Goal: Transaction & Acquisition: Purchase product/service

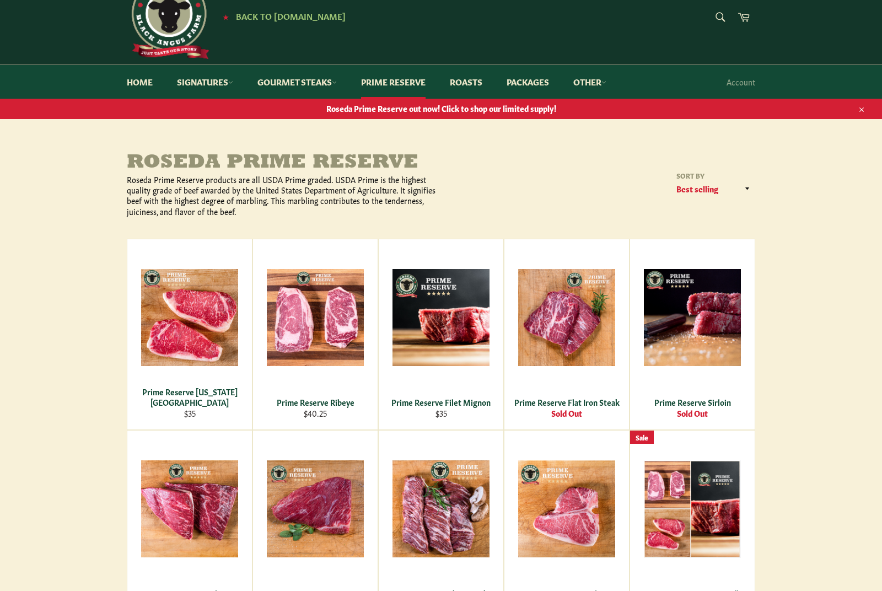
scroll to position [36, 0]
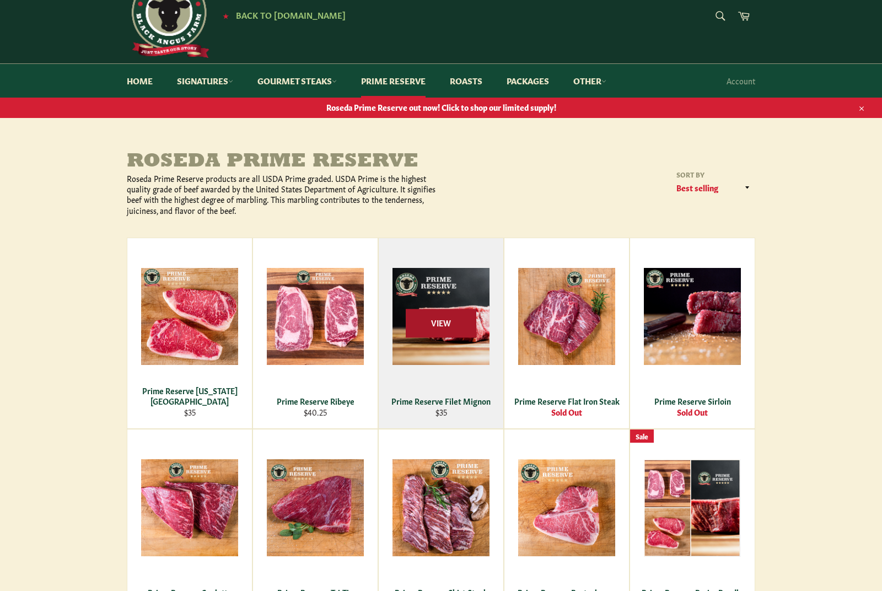
click at [461, 331] on span "View" at bounding box center [441, 323] width 71 height 28
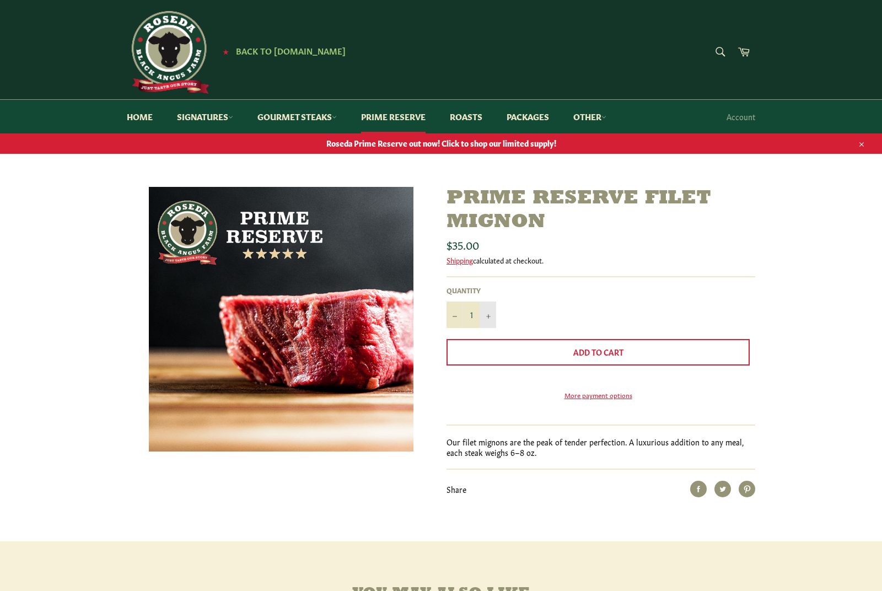
click at [491, 317] on button "+" at bounding box center [488, 314] width 17 height 26
type input "4"
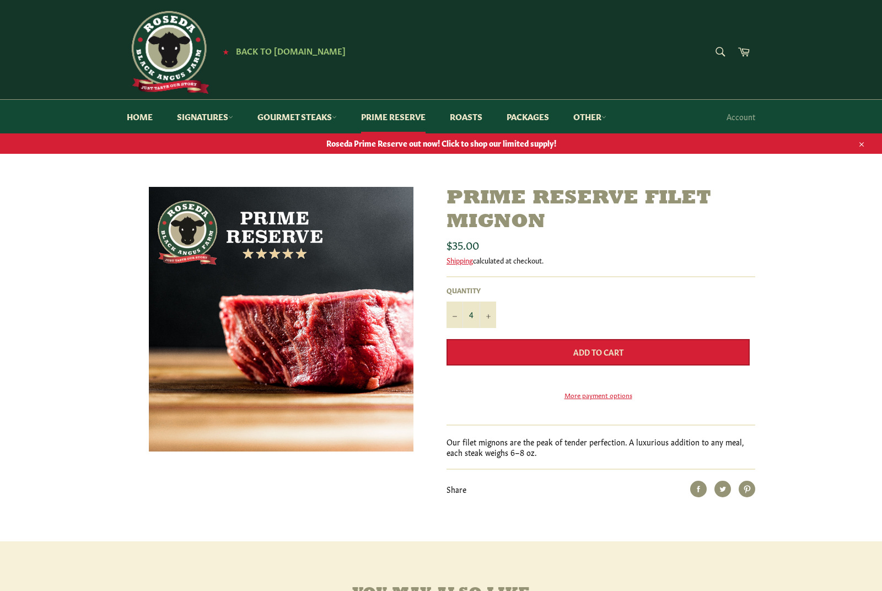
click at [527, 350] on button "Add to Cart" at bounding box center [597, 352] width 303 height 26
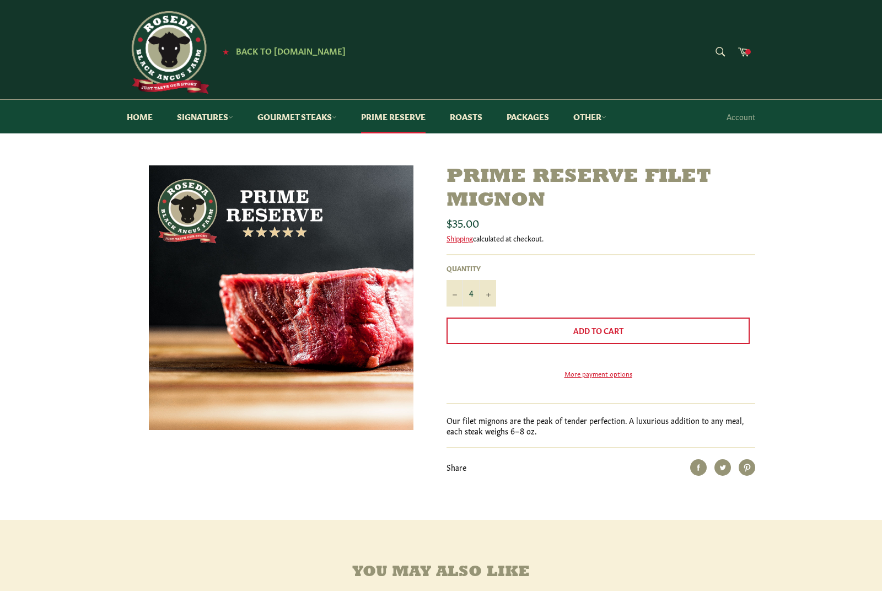
drag, startPoint x: 286, startPoint y: 14, endPoint x: -1, endPoint y: -1, distance: 286.4
click at [743, 57] on icon at bounding box center [743, 51] width 12 height 12
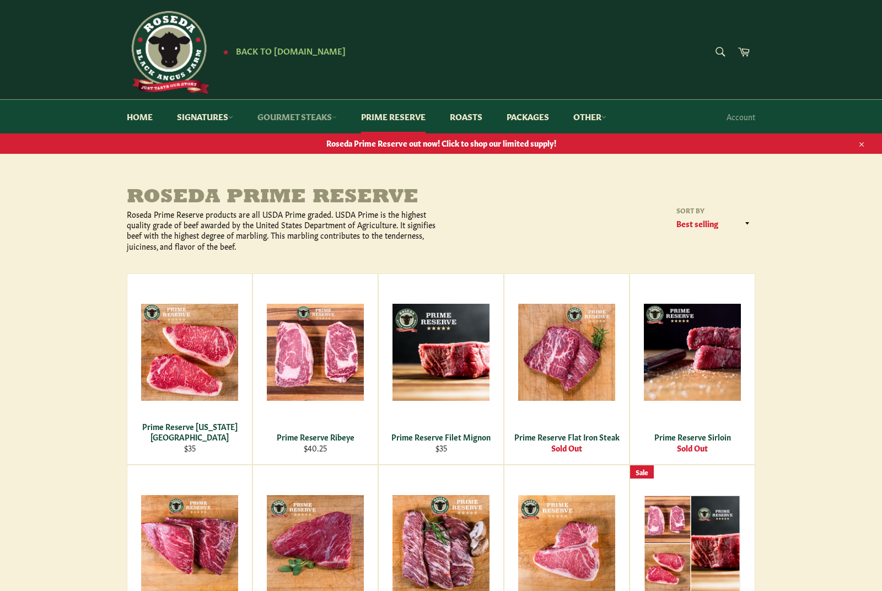
click at [319, 122] on link "Gourmet Steaks" at bounding box center [296, 117] width 101 height 34
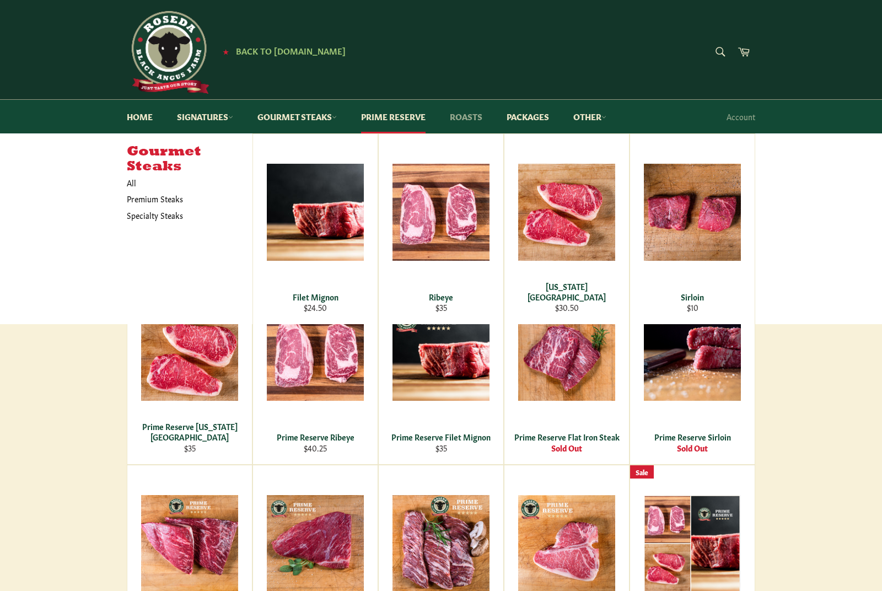
click at [466, 118] on link "Roasts" at bounding box center [466, 117] width 55 height 34
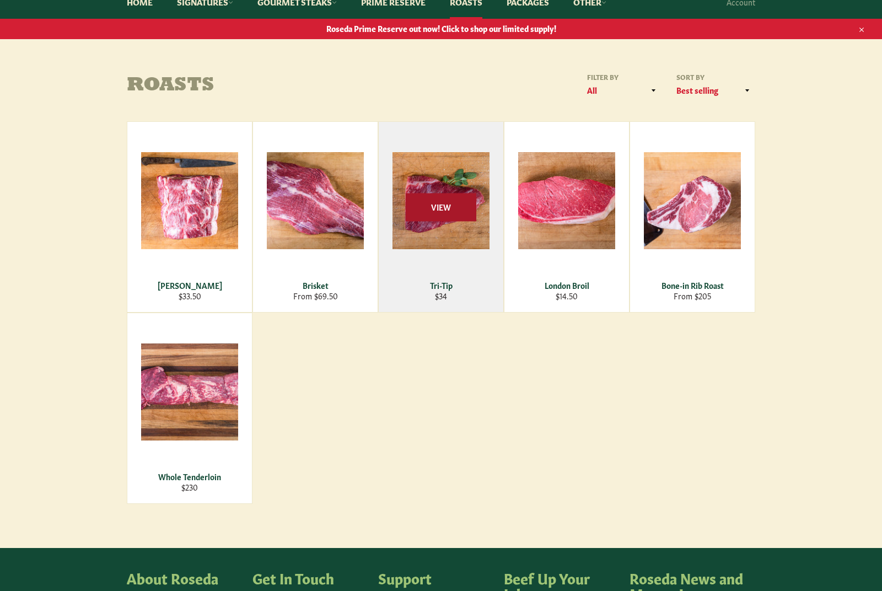
scroll to position [120, 0]
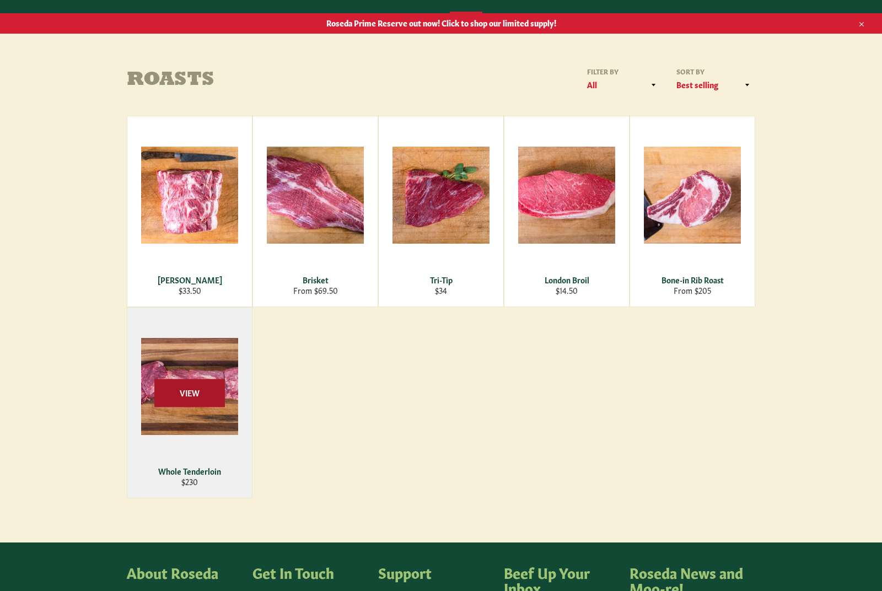
click at [191, 398] on span "View" at bounding box center [189, 393] width 71 height 28
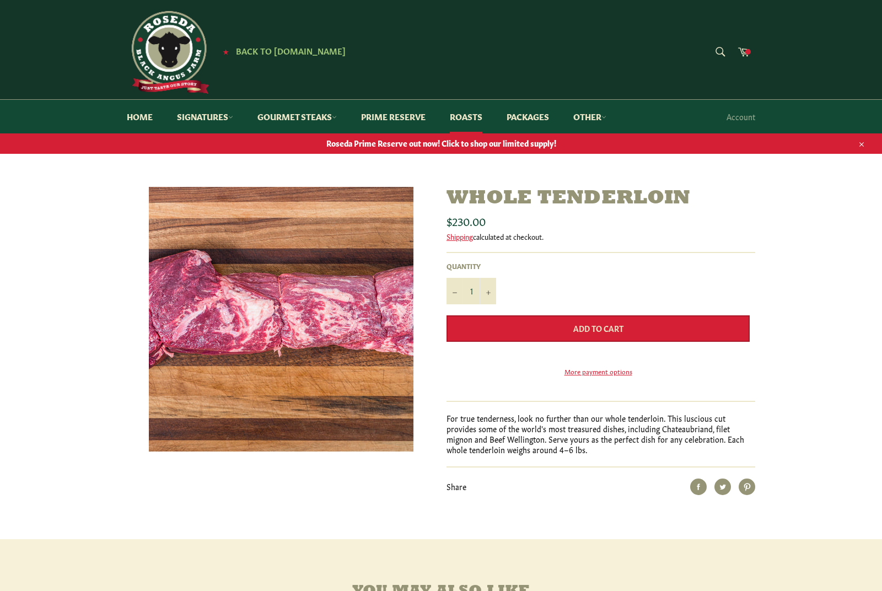
click at [493, 324] on button "Add to Cart" at bounding box center [597, 328] width 303 height 26
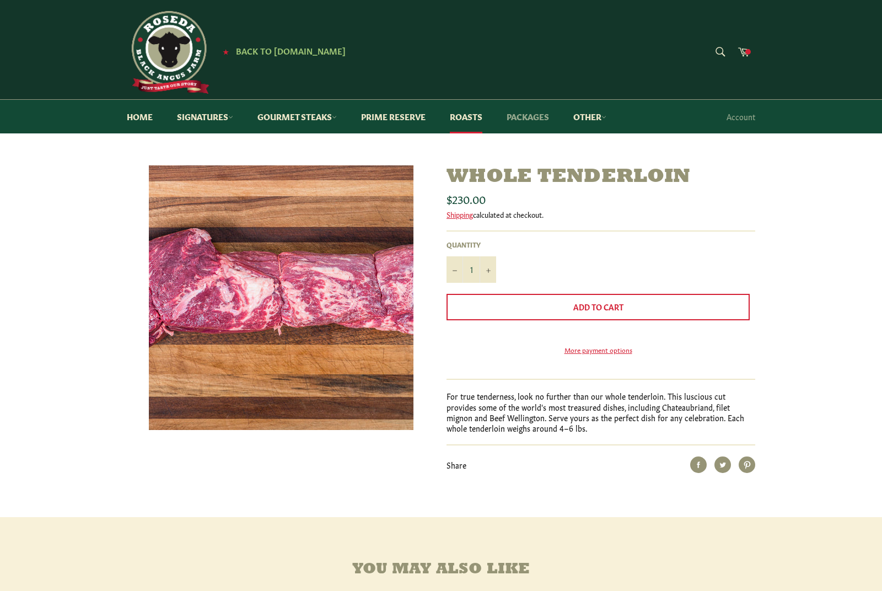
click at [534, 115] on link "Packages" at bounding box center [527, 117] width 64 height 34
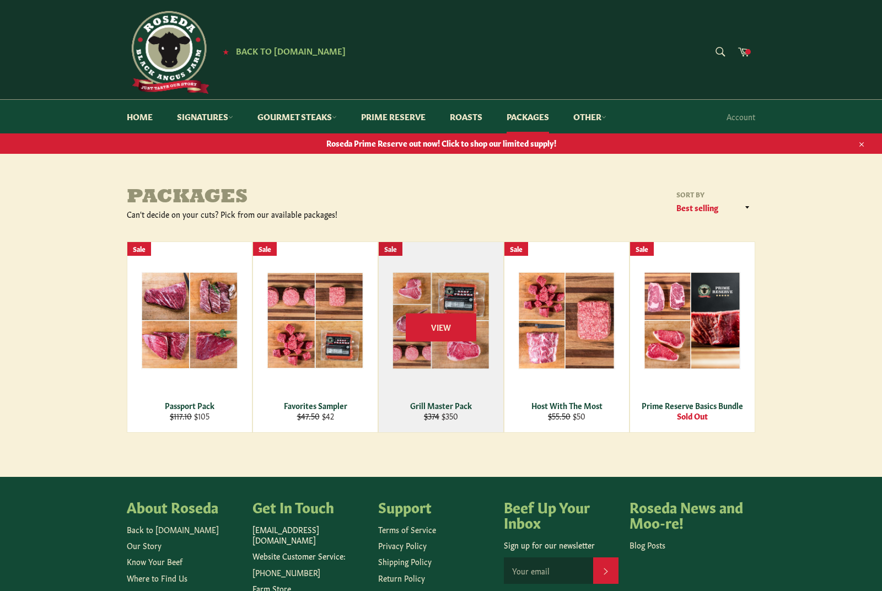
click at [429, 297] on div "View" at bounding box center [441, 337] width 125 height 190
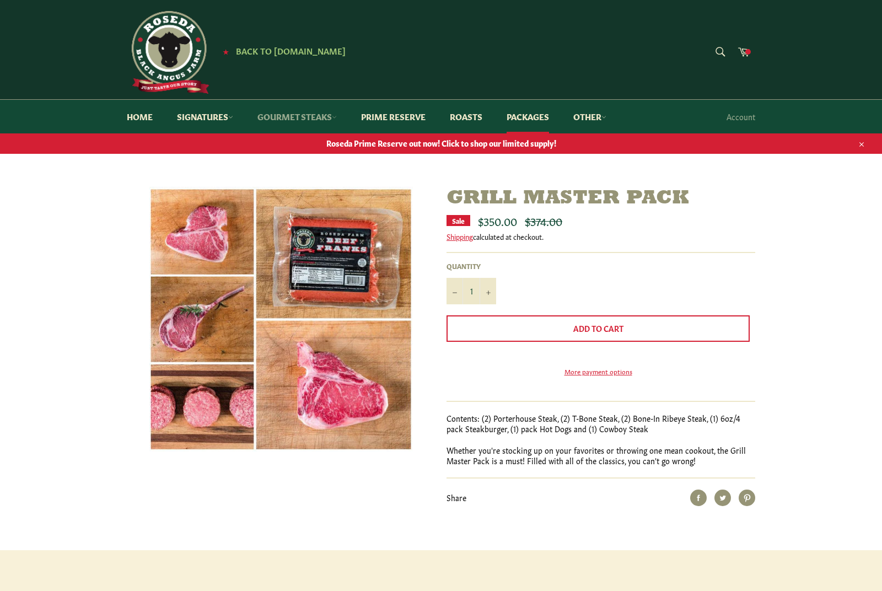
click at [316, 117] on link "Gourmet Steaks" at bounding box center [296, 117] width 101 height 34
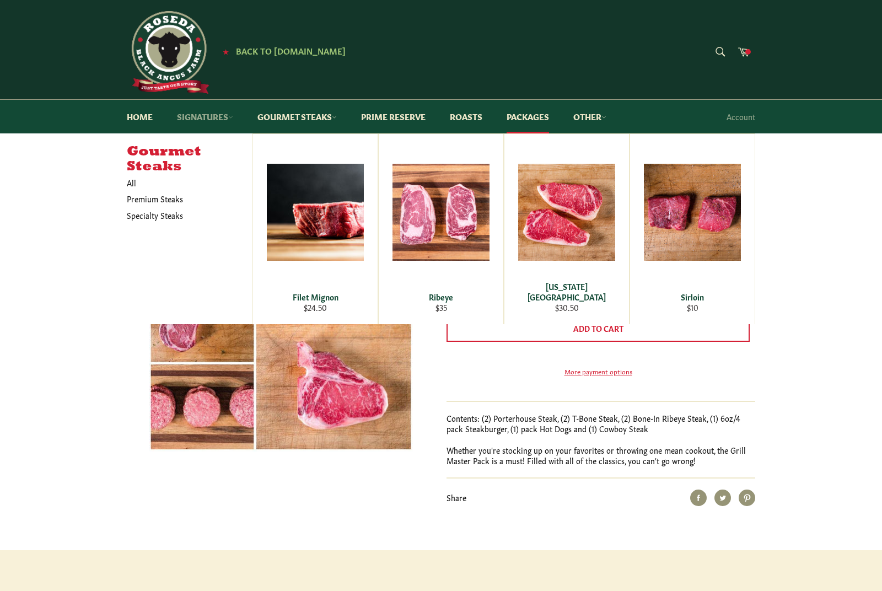
click at [211, 122] on link "Signatures" at bounding box center [205, 117] width 78 height 34
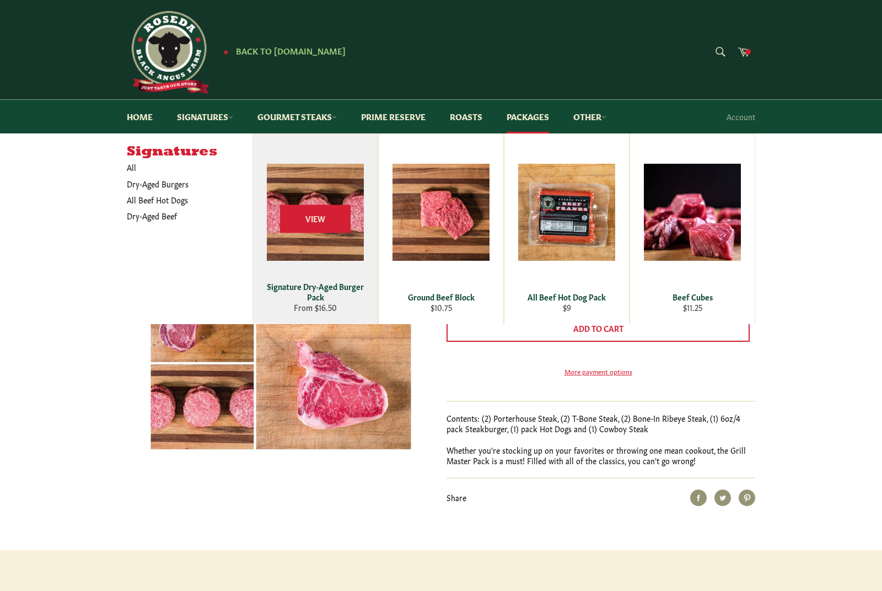
click at [301, 177] on div "View" at bounding box center [315, 229] width 125 height 190
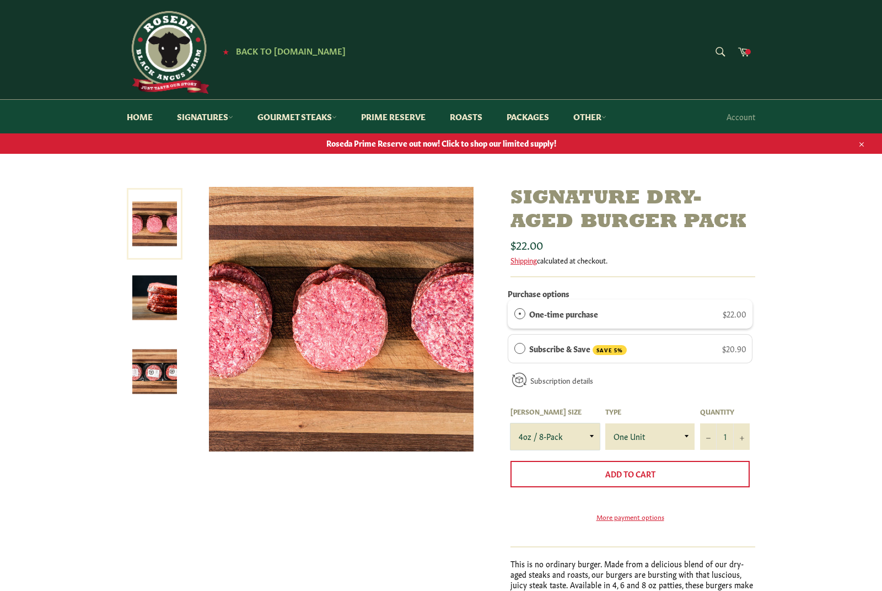
select select "6oz / 4-Pack"
drag, startPoint x: 687, startPoint y: 435, endPoint x: -1, endPoint y: -1, distance: 813.6
click at [739, 432] on button "+" at bounding box center [741, 436] width 17 height 26
type input "2"
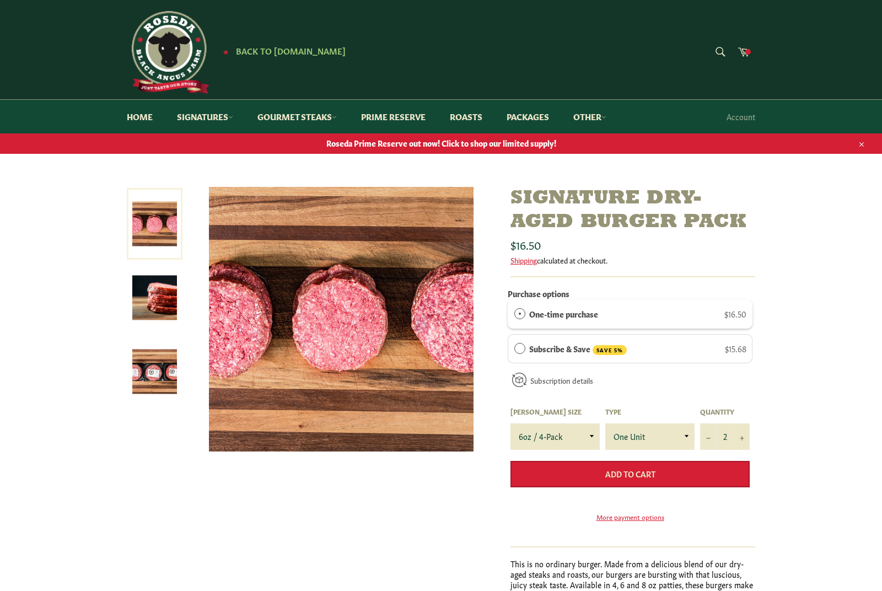
click at [733, 476] on button "Add to Cart" at bounding box center [629, 474] width 239 height 26
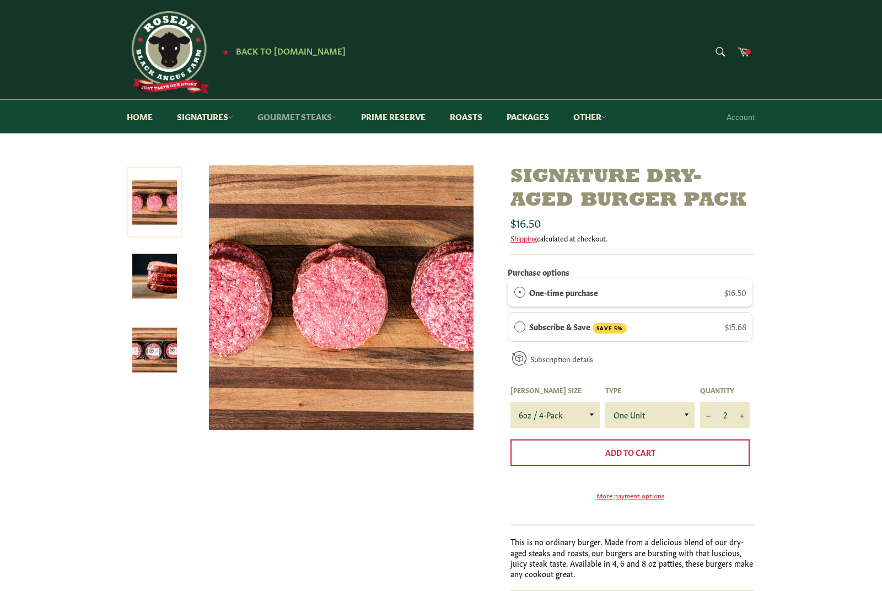
click at [317, 121] on link "Gourmet Steaks" at bounding box center [296, 117] width 101 height 34
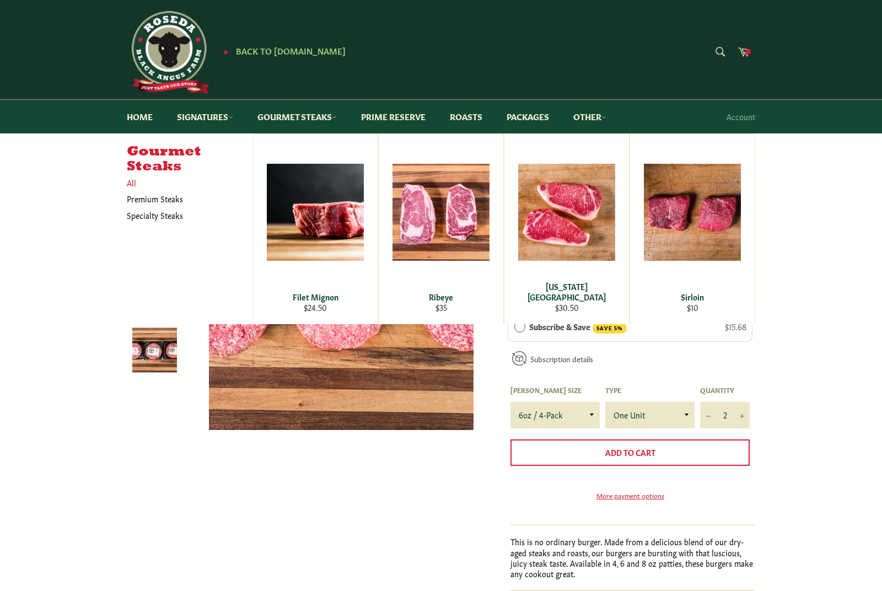
click at [134, 183] on link "All" at bounding box center [186, 183] width 131 height 16
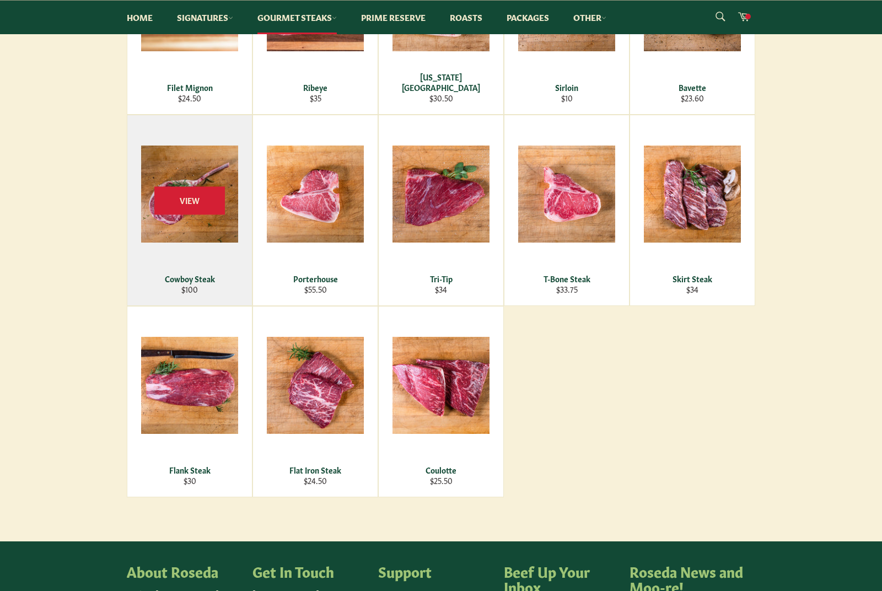
scroll to position [316, 0]
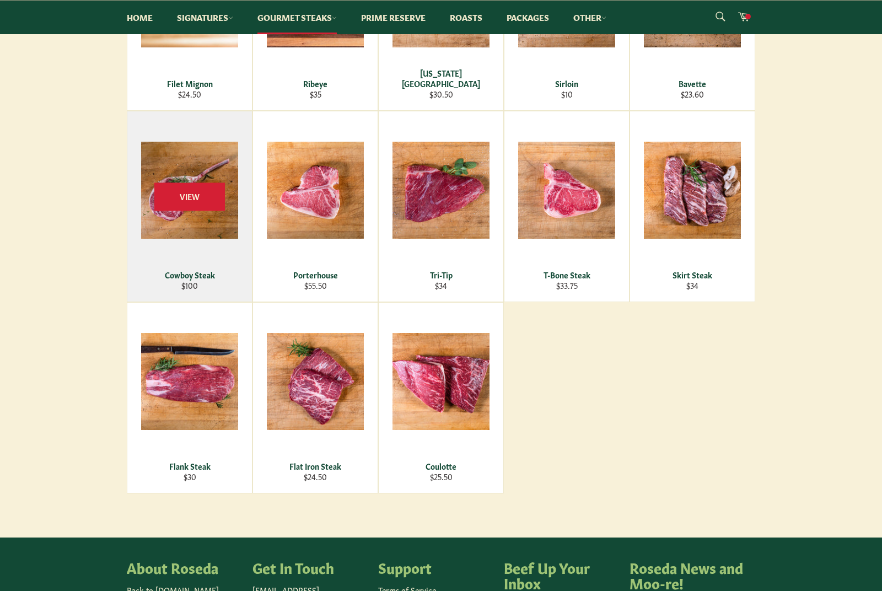
click at [207, 211] on div "View" at bounding box center [189, 206] width 125 height 190
